Goal: Check status: Check status

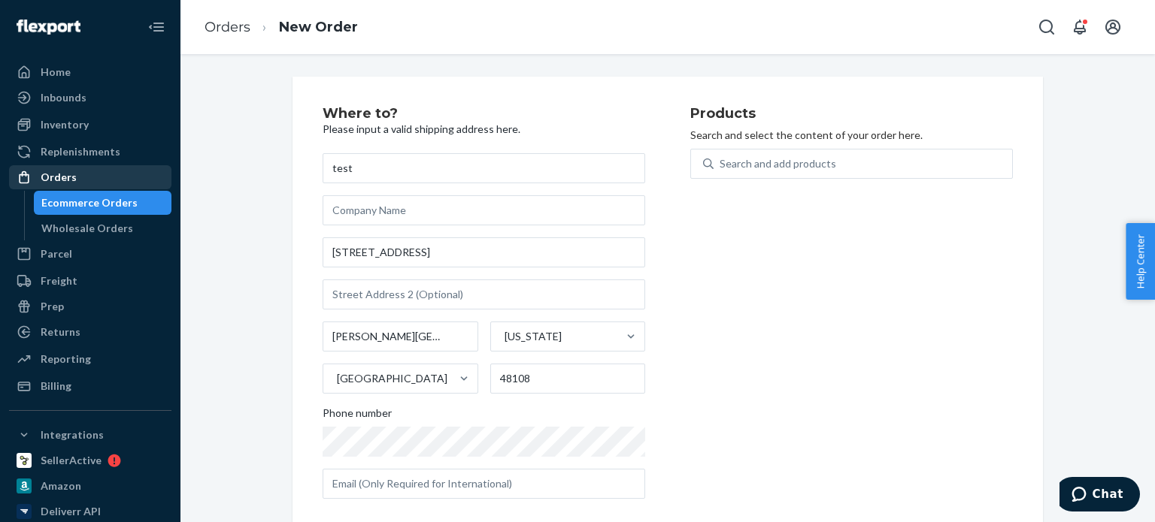
click at [63, 172] on div "Orders" at bounding box center [59, 177] width 36 height 15
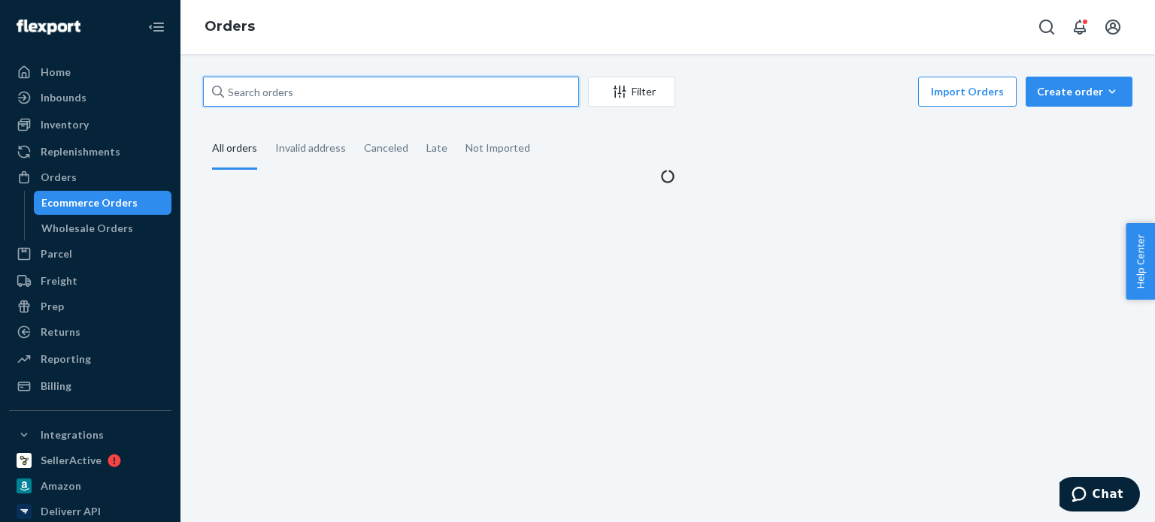
click at [314, 83] on input "text" at bounding box center [391, 92] width 376 height 30
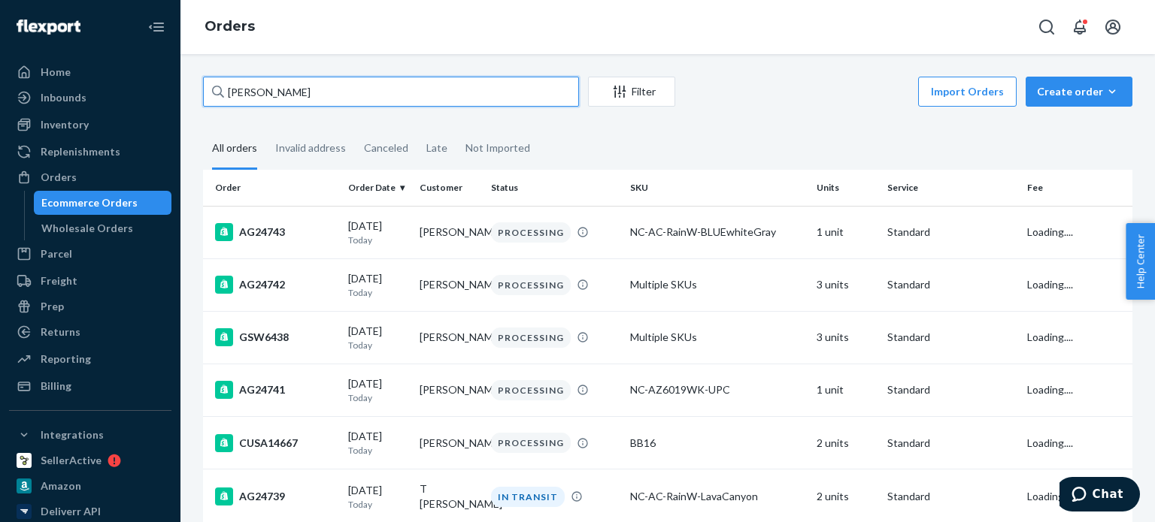
type input "[PERSON_NAME]"
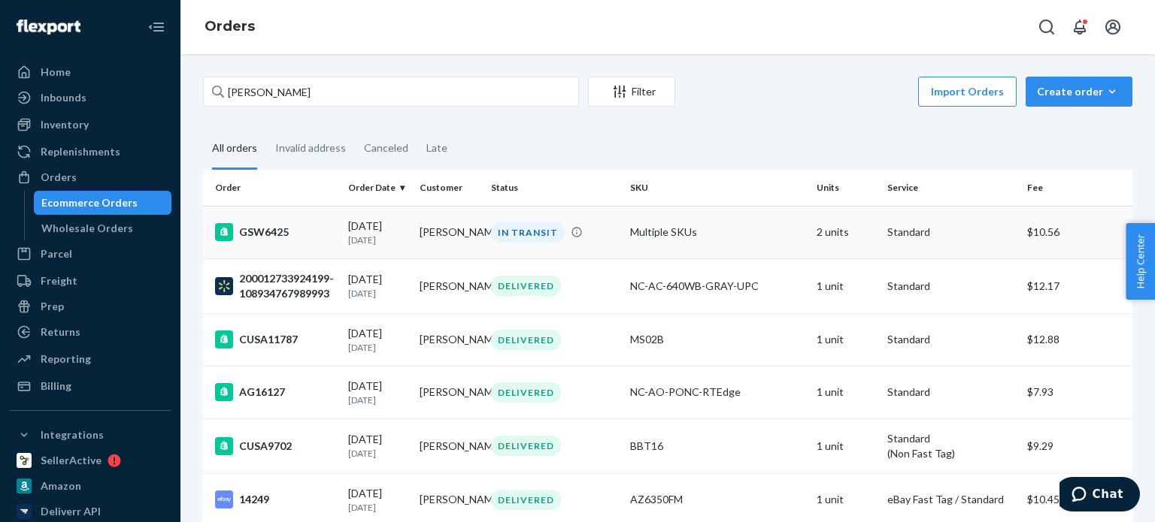
click at [299, 238] on div "GSW6425" at bounding box center [275, 232] width 121 height 18
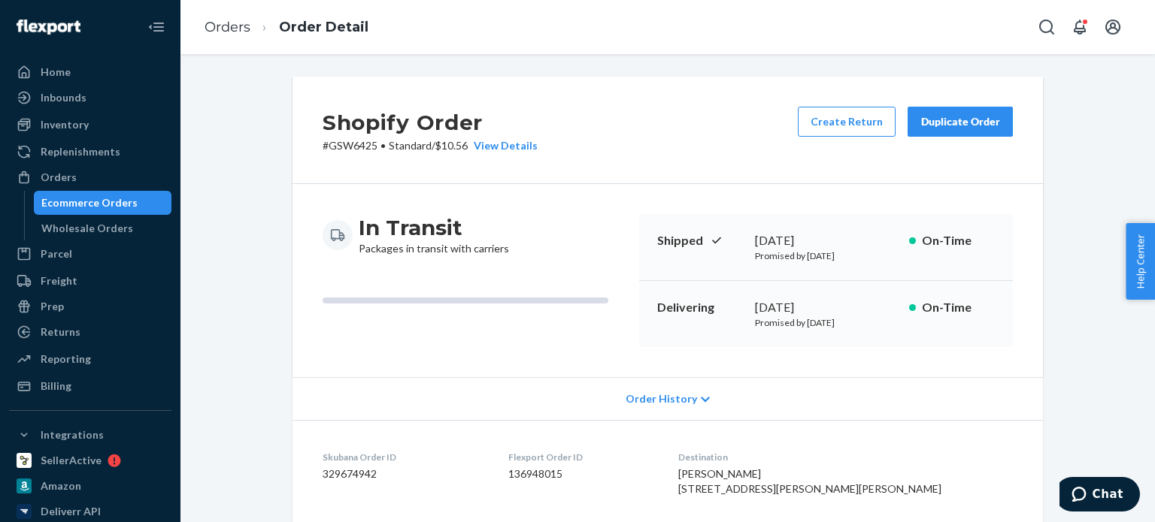
click at [341, 149] on p "# GSW6425 • Standard / $10.56 View Details" at bounding box center [430, 145] width 215 height 15
copy p "GSW6425"
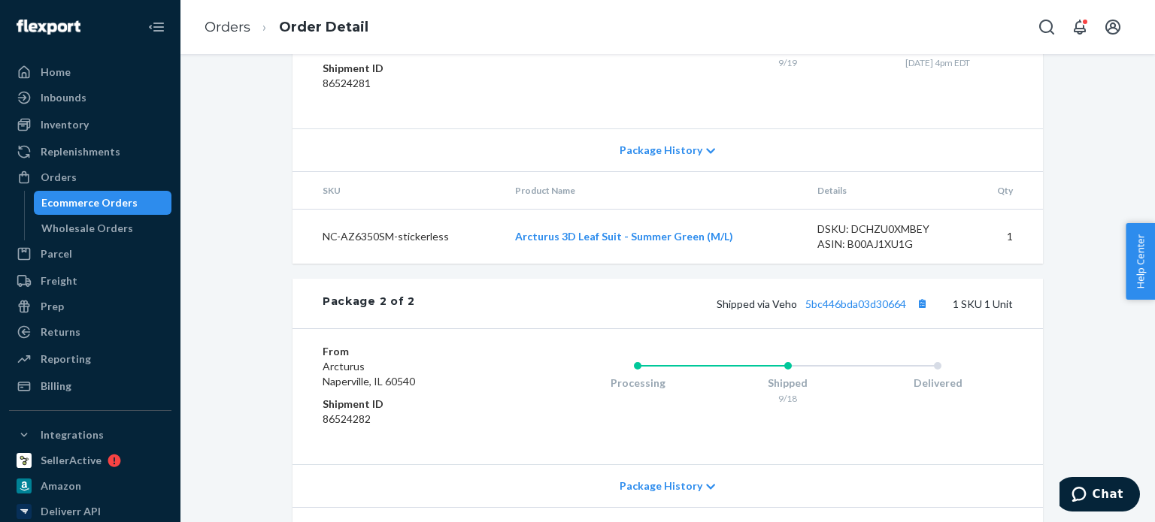
scroll to position [827, 0]
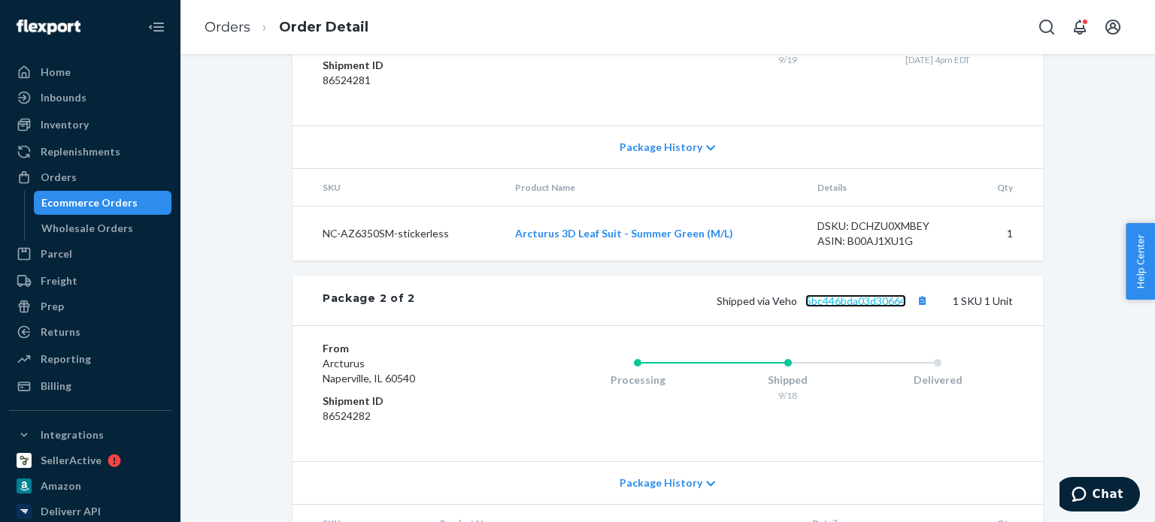
click at [880, 307] on link "5bc446bda03d30664" at bounding box center [855, 301] width 101 height 13
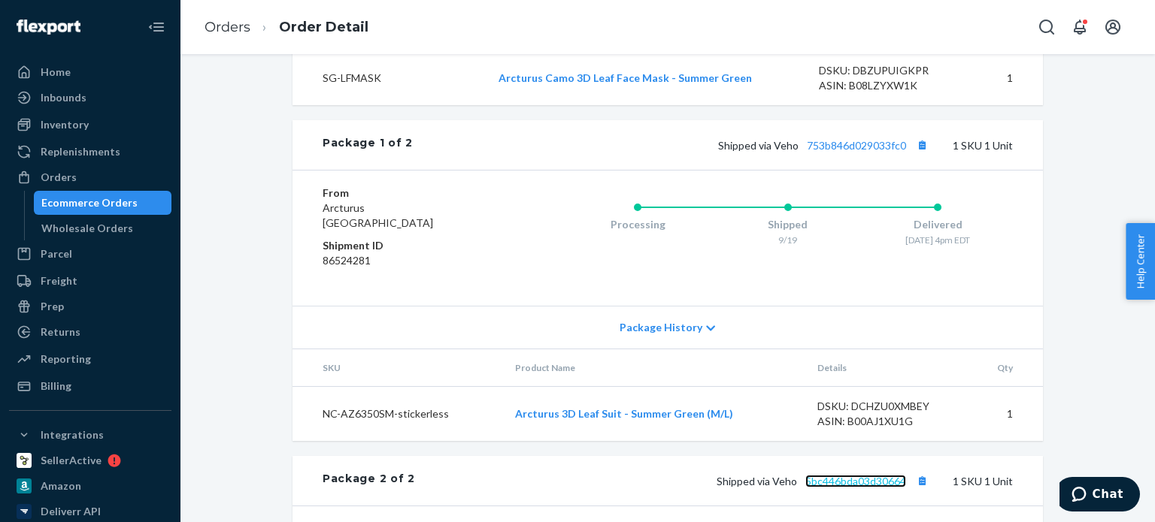
scroll to position [872, 0]
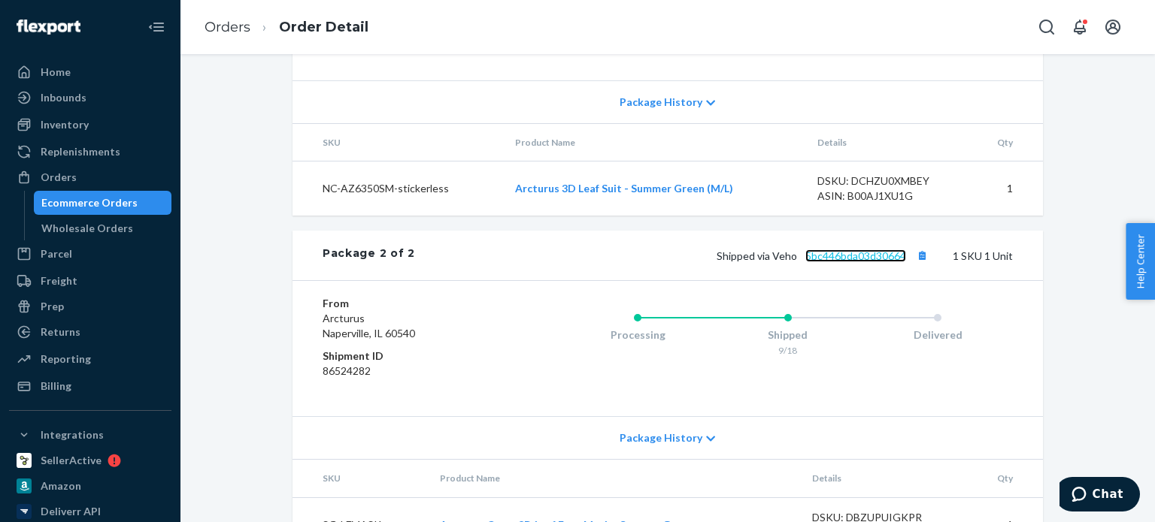
click at [851, 262] on link "5bc446bda03d30664" at bounding box center [855, 256] width 101 height 13
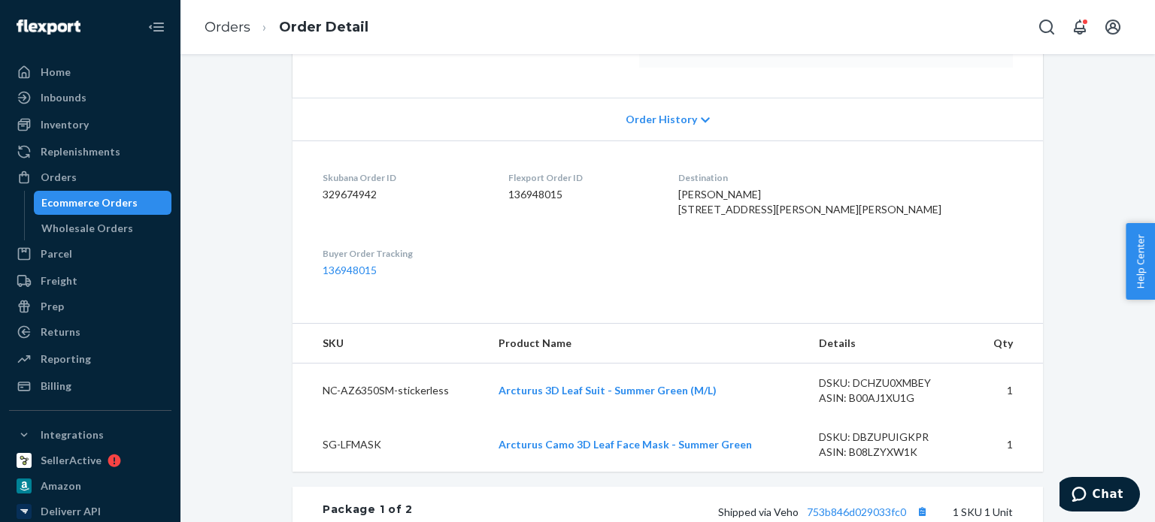
scroll to position [195, 0]
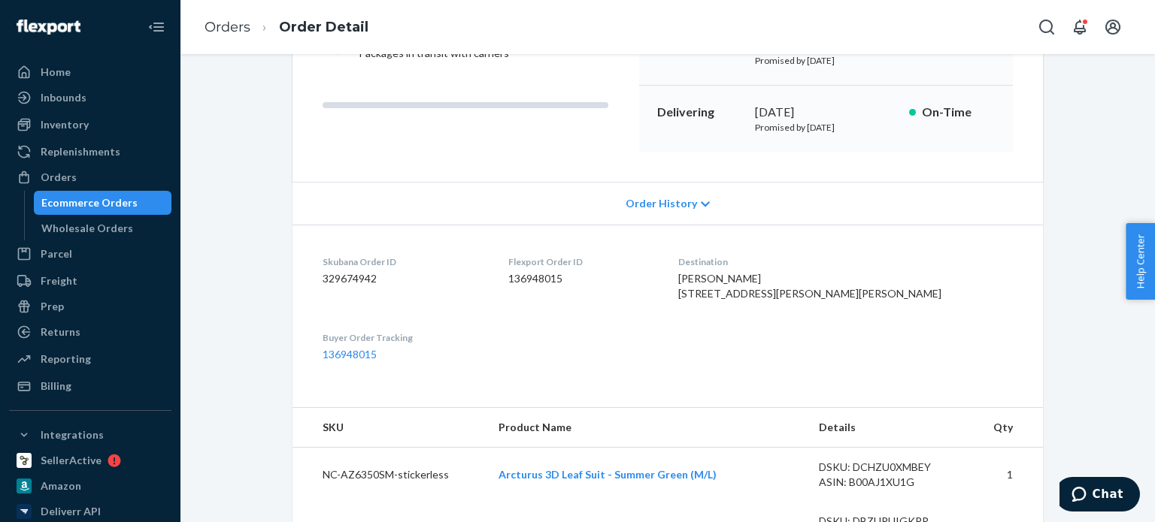
click at [732, 366] on dl "Skubana Order ID 329674942 Flexport Order ID 136948015 Destination [PERSON_NAME…" at bounding box center [667, 309] width 750 height 168
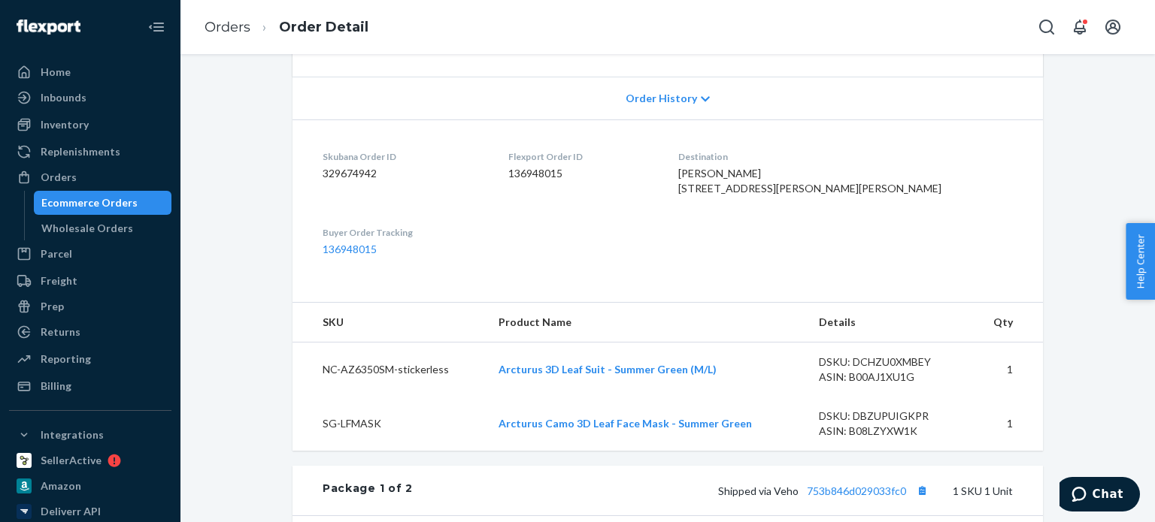
scroll to position [0, 0]
